Goal: Task Accomplishment & Management: Use online tool/utility

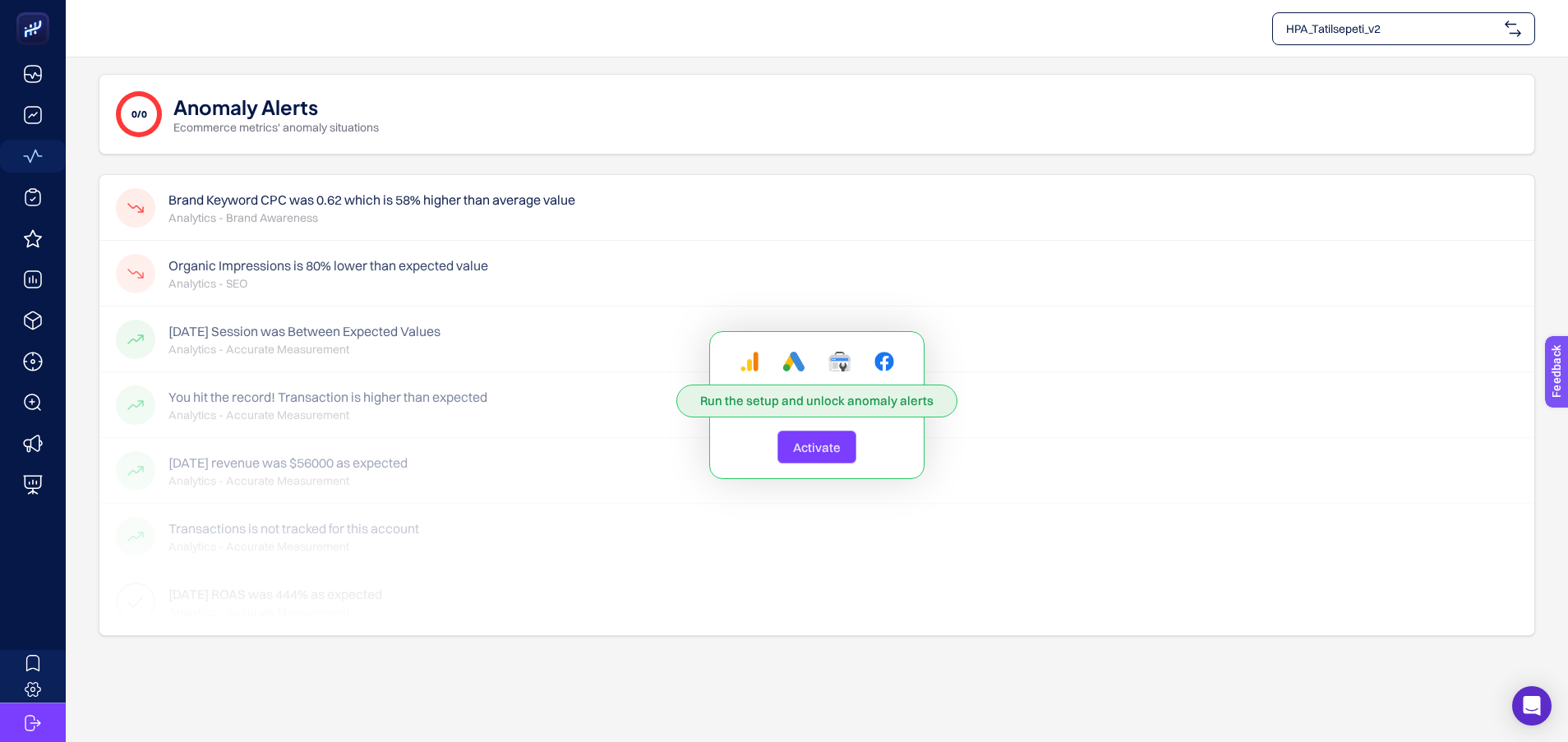
click at [585, 214] on div "Run the setup and unlock anomaly alerts Activate" at bounding box center [817, 405] width 1435 height 460
click at [816, 442] on span "Activate" at bounding box center [817, 448] width 48 height 16
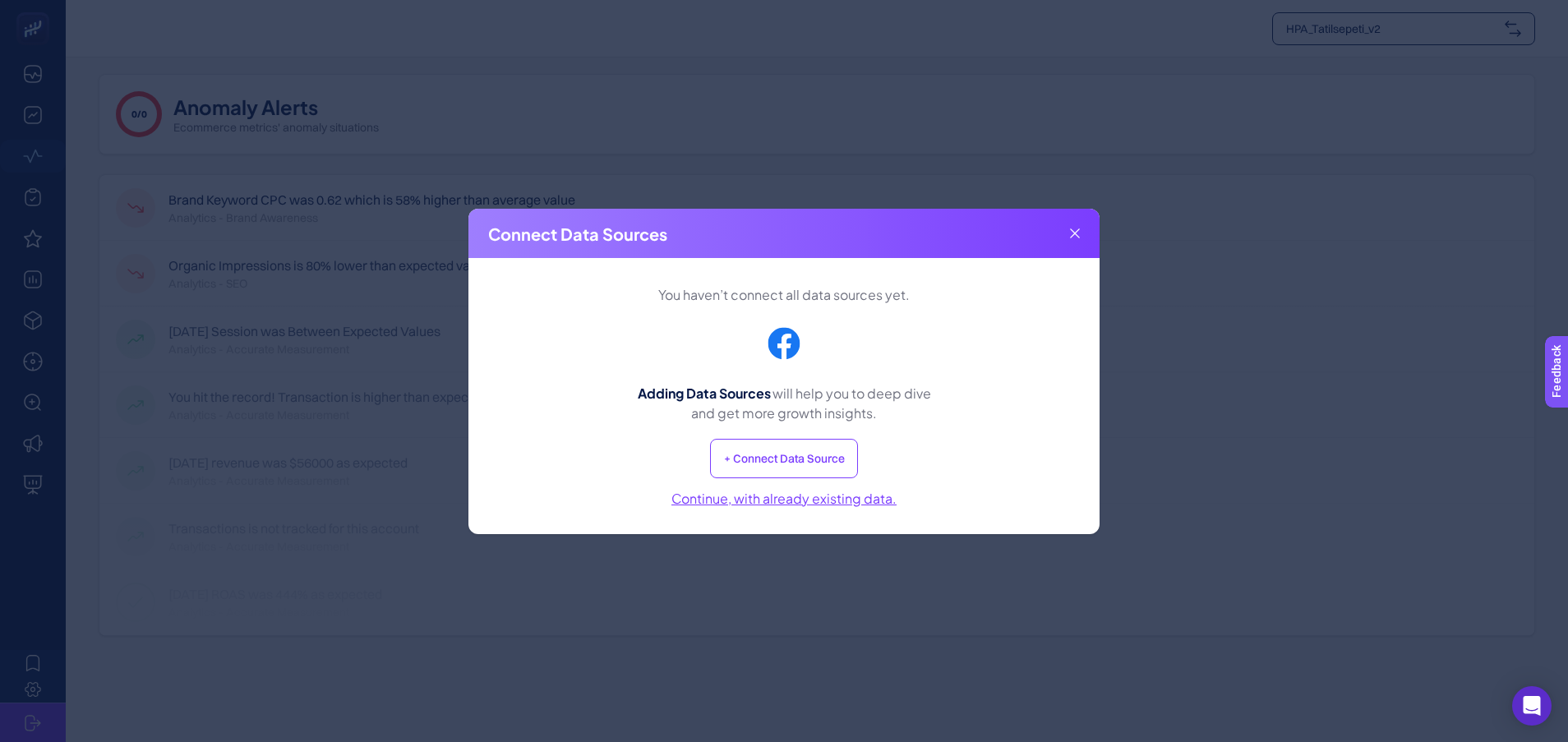
click at [1071, 227] on div "Connect Data Sources" at bounding box center [784, 233] width 631 height 50
